Goal: Task Accomplishment & Management: Manage account settings

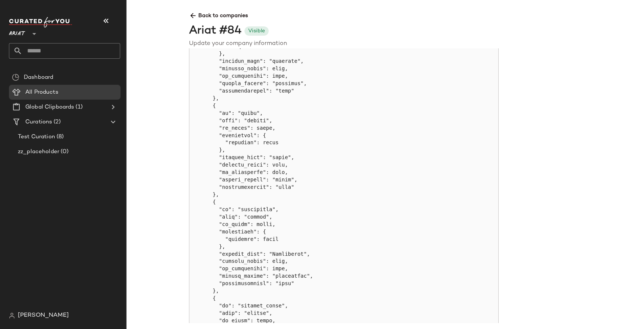
scroll to position [1020, 0]
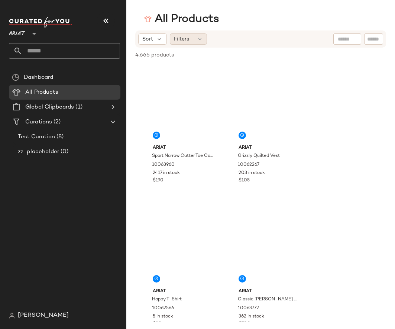
click at [193, 39] on div "Filters" at bounding box center [188, 38] width 37 height 11
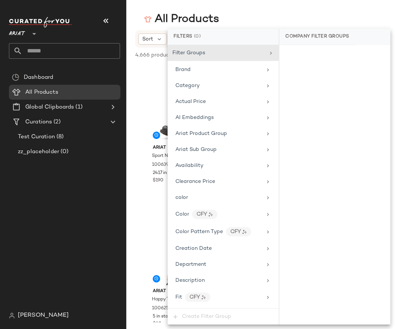
click at [231, 20] on div "All Products" at bounding box center [260, 19] width 269 height 15
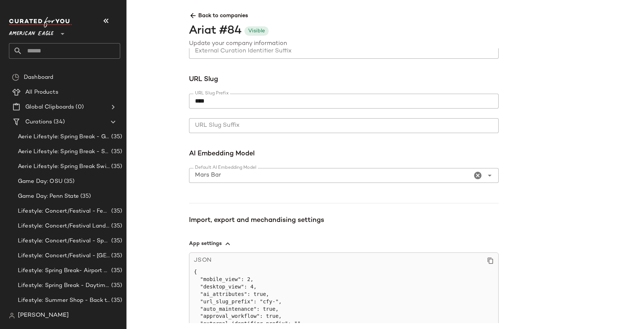
scroll to position [523, 0]
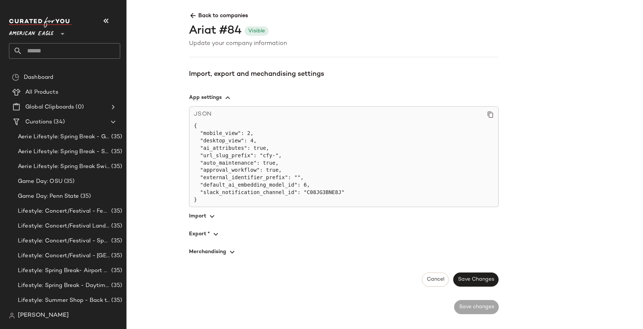
click at [213, 217] on icon "button" at bounding box center [211, 216] width 9 height 9
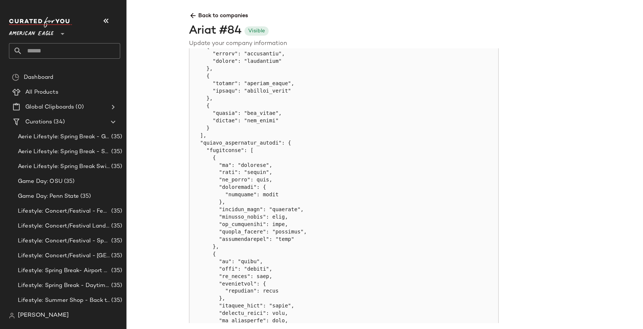
scroll to position [1073, 0]
